Goal: Navigation & Orientation: Understand site structure

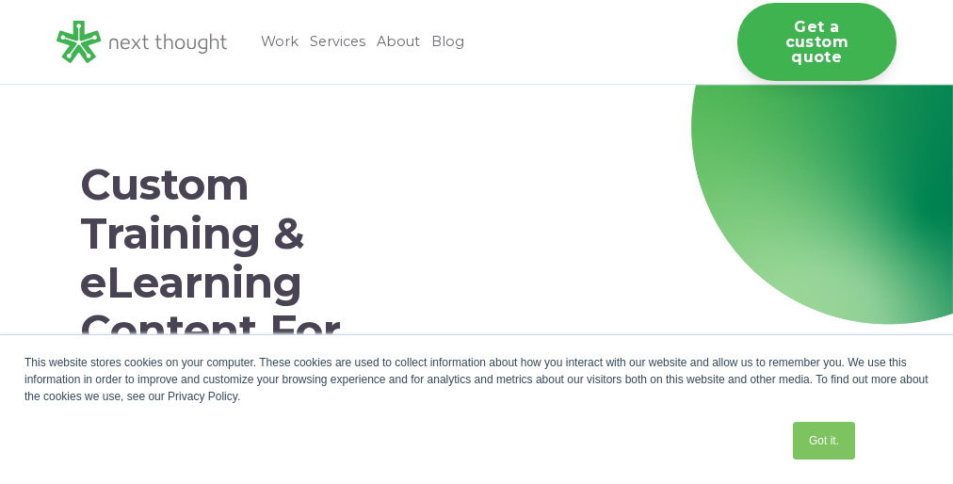
click at [476, 408] on div "This website stores cookies on your computer. These cookies are used to collect…" at bounding box center [476, 409] width 941 height 149
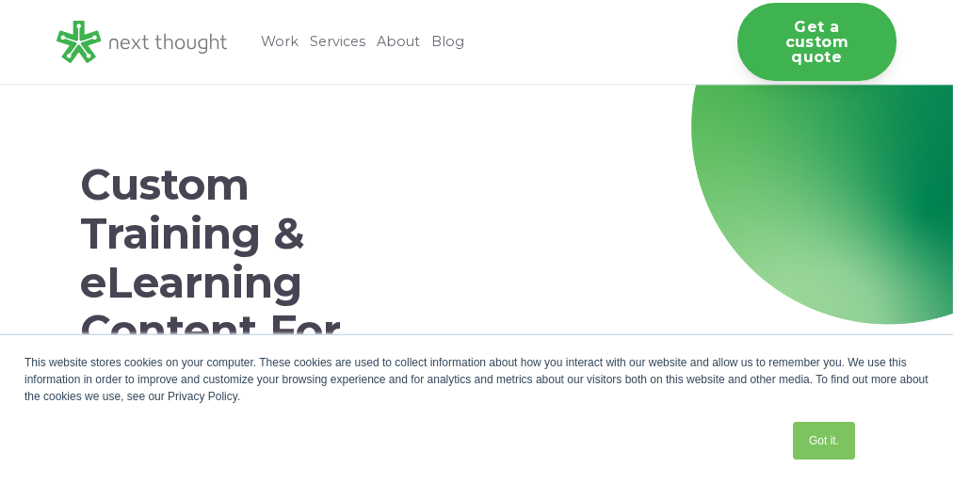
click at [476, 408] on div "This website stores cookies on your computer. These cookies are used to collect…" at bounding box center [476, 409] width 941 height 149
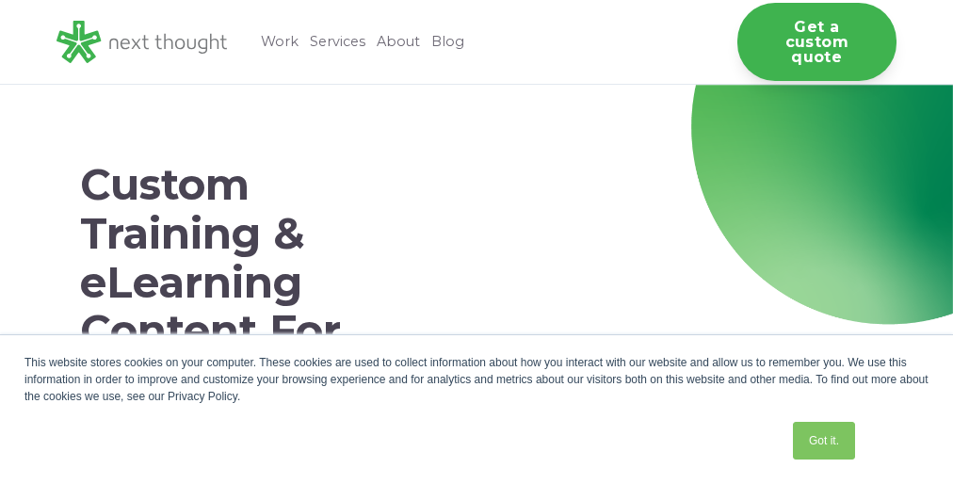
click at [476, 408] on div "This website stores cookies on your computer. These cookies are used to collect…" at bounding box center [476, 409] width 941 height 149
